Goal: Information Seeking & Learning: Learn about a topic

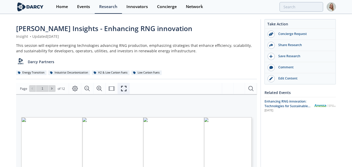
click at [121, 86] on icon "Fullscreen" at bounding box center [123, 88] width 5 height 5
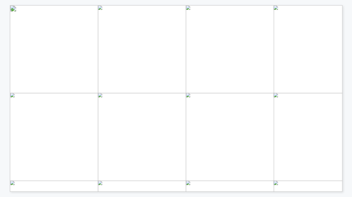
click at [134, 80] on span "Page 1" at bounding box center [252, 144] width 469 height 263
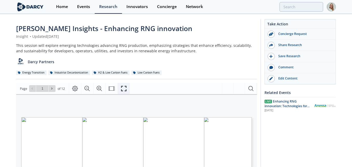
drag, startPoint x: 122, startPoint y: 87, endPoint x: 122, endPoint y: 108, distance: 20.5
click at [122, 87] on icon "Fullscreen" at bounding box center [124, 89] width 6 height 6
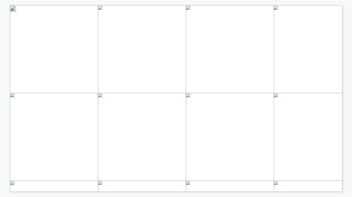
click at [159, 69] on span "Page 1" at bounding box center [252, 144] width 469 height 263
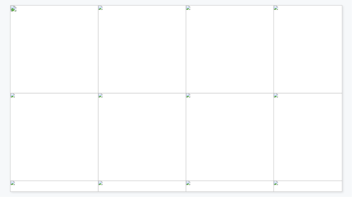
click at [343, 94] on div "Challenges • Feedstock costs (sourcing, transport, pre-treatment, etc.) • Incon…" at bounding box center [178, 98] width 337 height 187
click at [343, 78] on div "Challenges • Feedstock costs (sourcing, transport, pre-treatment, etc.) • Incon…" at bounding box center [179, 98] width 338 height 187
click at [115, 61] on span "Page 11" at bounding box center [278, 149] width 469 height 263
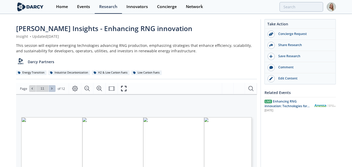
click at [49, 86] on button at bounding box center [52, 88] width 7 height 7
type input "12"
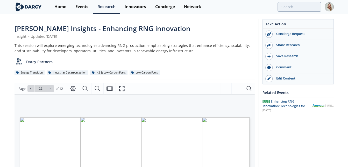
click at [15, 75] on div "Energy Transition Industrial Decarbonization H2 & Low Carbon Fuels Low Carbon F…" at bounding box center [135, 72] width 241 height 5
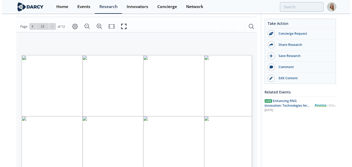
scroll to position [62, 0]
click at [118, 26] on button "Fullscreen" at bounding box center [123, 26] width 12 height 11
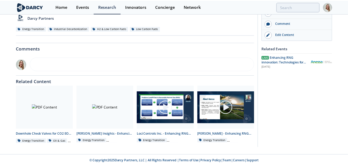
scroll to position [0, 0]
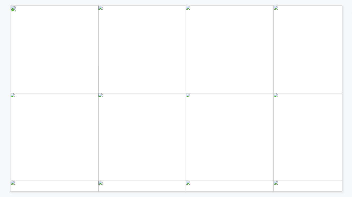
click at [2, 94] on div "ABOUT • Founded in 2013 • HQ in Wareham, Massachusetts, US • Employee Count: 50…" at bounding box center [168, 96] width 337 height 192
click at [344, 50] on div "ABOUT • Founded in 2013 • HQ in Wareham, Massachusetts, US • Employee Count: 50…" at bounding box center [179, 98] width 338 height 187
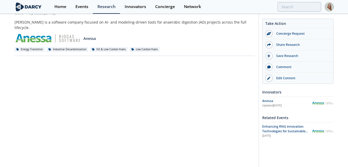
scroll to position [47, 0]
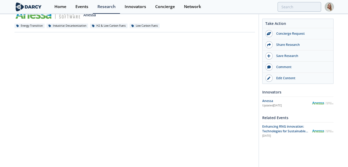
click at [280, 150] on div "Take Action Concierge Request Share Research Save Research Comment" at bounding box center [296, 126] width 75 height 308
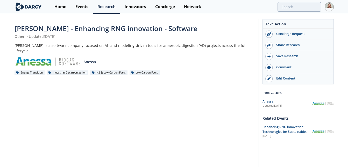
scroll to position [47, 0]
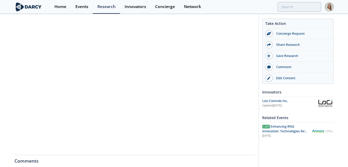
scroll to position [68, 0]
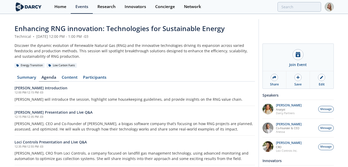
scroll to position [43, 0]
